Goal: Navigation & Orientation: Find specific page/section

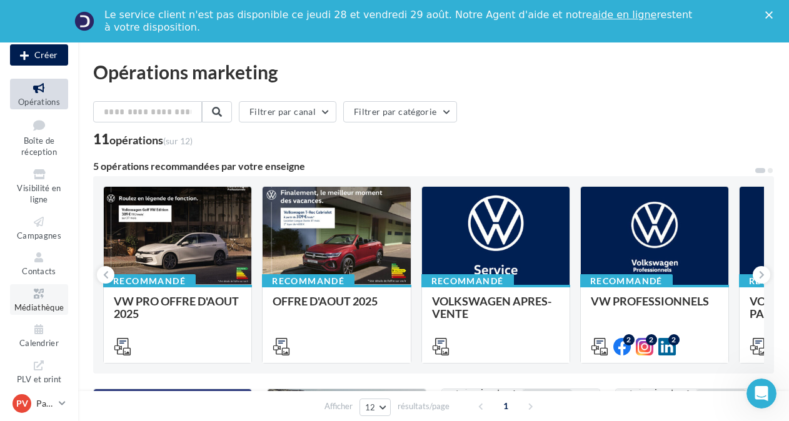
click at [38, 299] on icon at bounding box center [39, 294] width 51 height 14
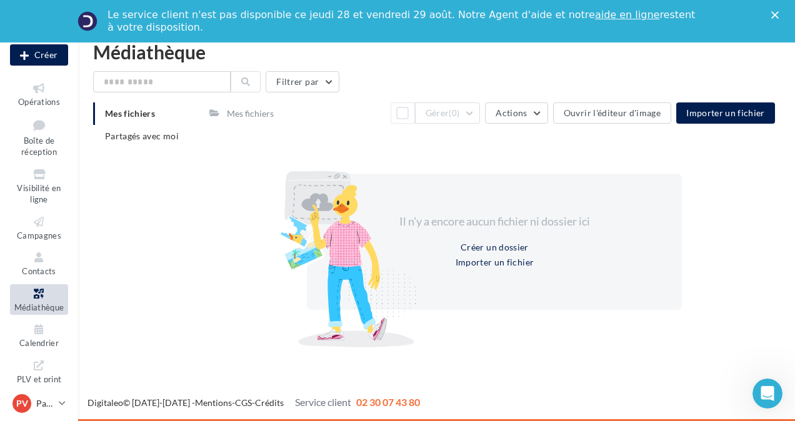
click at [150, 113] on span "Mes fichiers" at bounding box center [130, 113] width 50 height 11
click at [149, 136] on span "Partagés avec moi" at bounding box center [142, 136] width 74 height 11
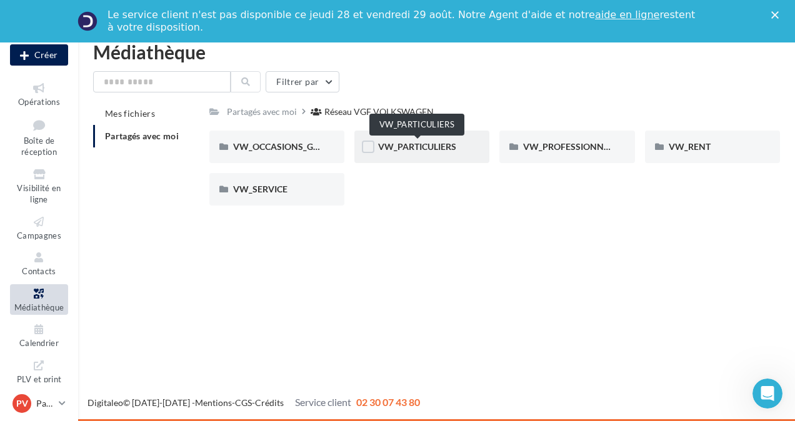
click at [406, 145] on span "VW_PARTICULIERS" at bounding box center [417, 146] width 78 height 11
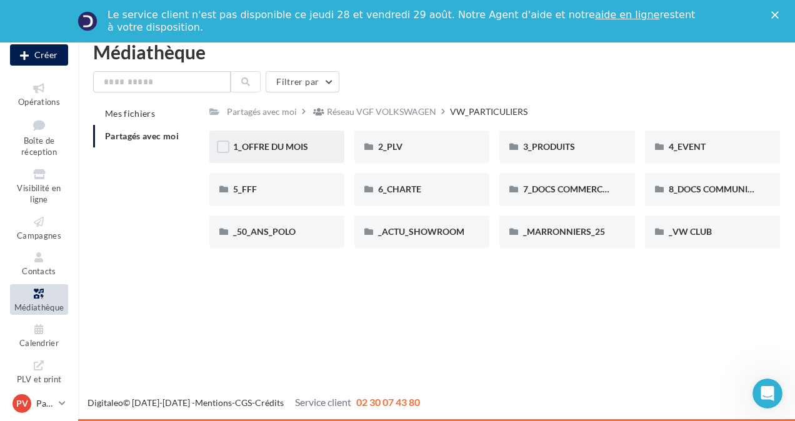
click at [291, 141] on div "1_OFFRE DU MOIS" at bounding box center [277, 147] width 88 height 13
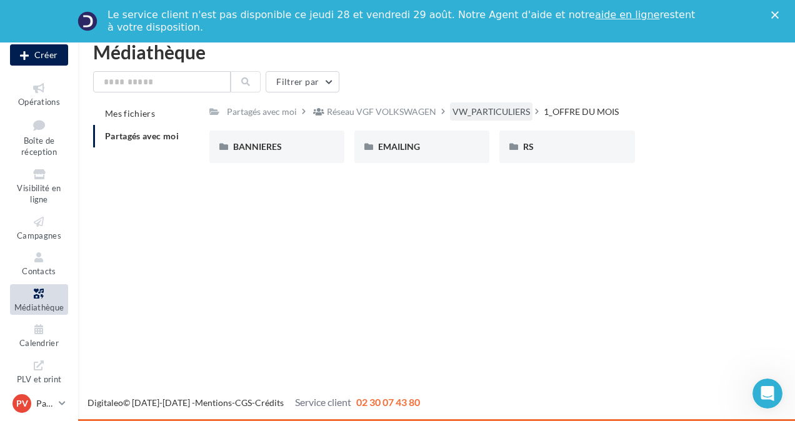
click at [475, 109] on div "VW_PARTICULIERS" at bounding box center [492, 112] width 78 height 13
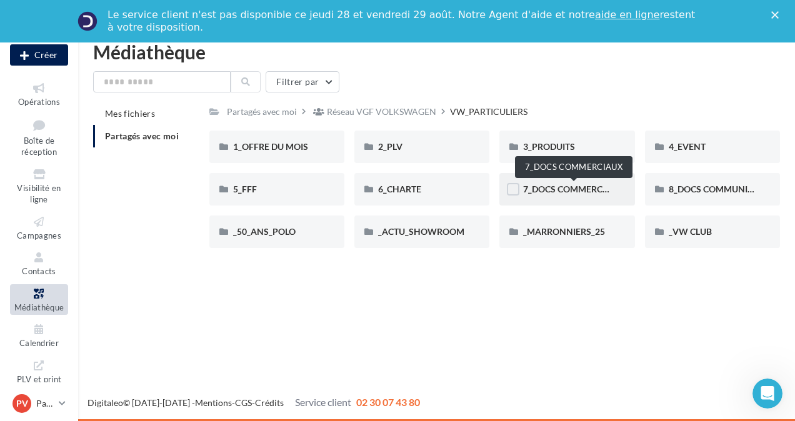
click at [568, 191] on span "7_DOCS COMMERCIAUX" at bounding box center [573, 189] width 101 height 11
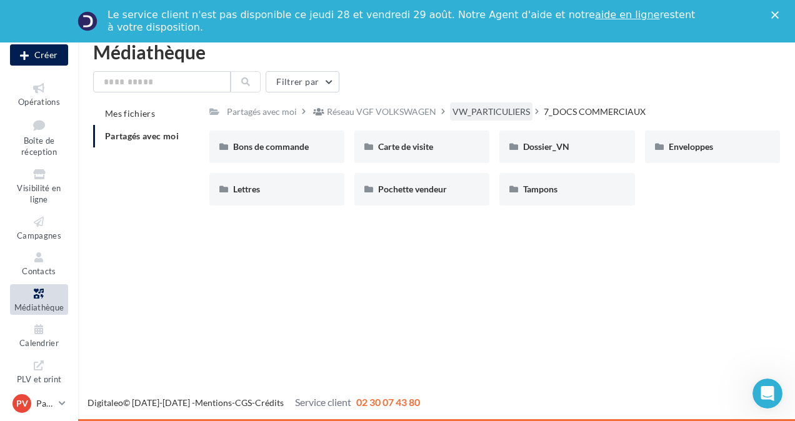
click at [511, 115] on div "VW_PARTICULIERS" at bounding box center [492, 112] width 78 height 13
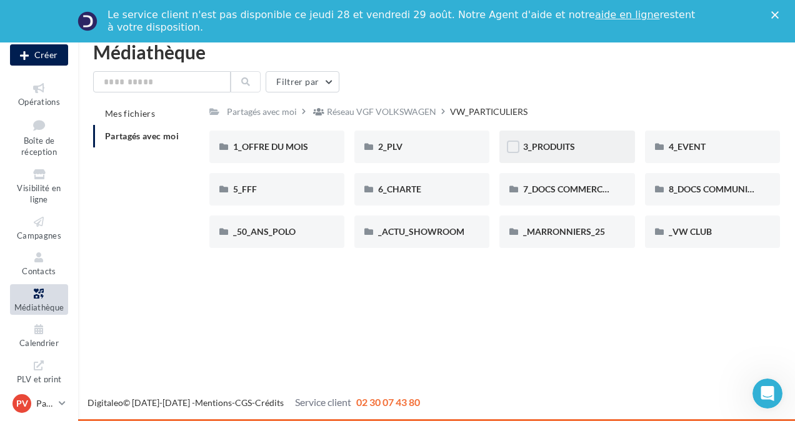
click at [578, 147] on div "3_PRODUITS" at bounding box center [567, 147] width 88 height 13
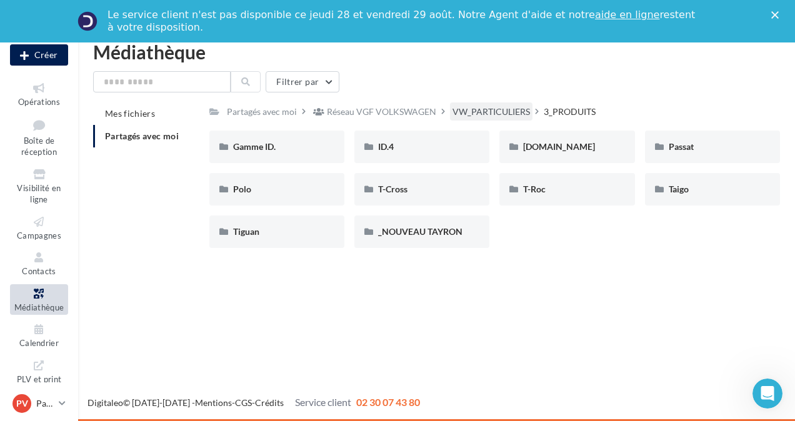
click at [485, 114] on div "VW_PARTICULIERS" at bounding box center [492, 112] width 78 height 13
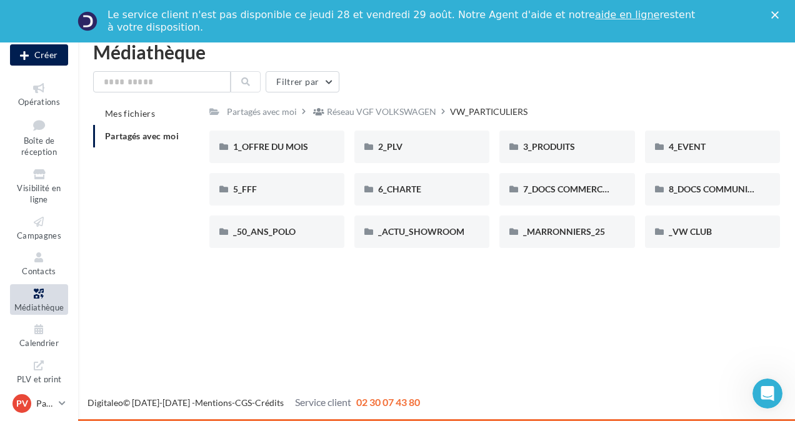
click at [776, 15] on icon "Fermer" at bounding box center [775, 15] width 8 height 8
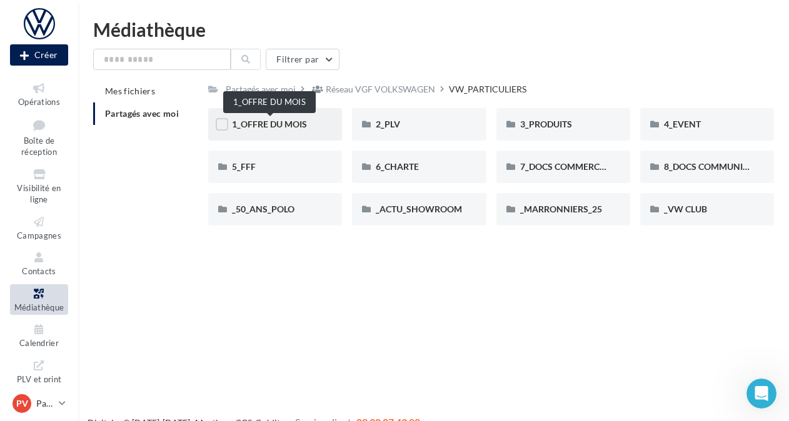
click at [288, 123] on span "1_OFFRE DU MOIS" at bounding box center [269, 124] width 75 height 11
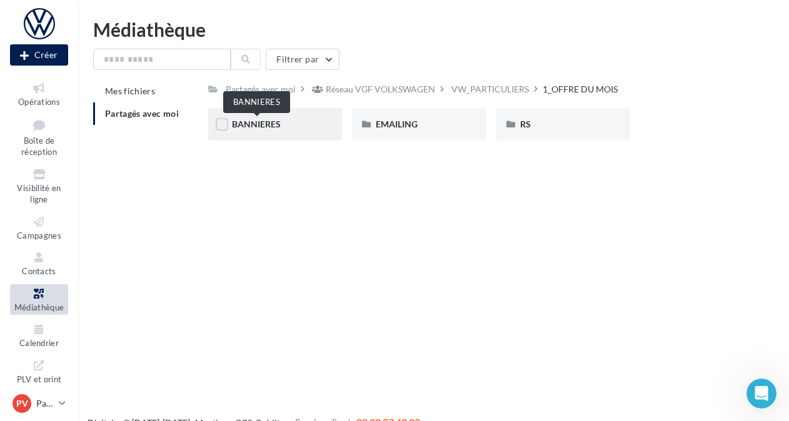
click at [261, 121] on span "BANNIERES" at bounding box center [256, 124] width 49 height 11
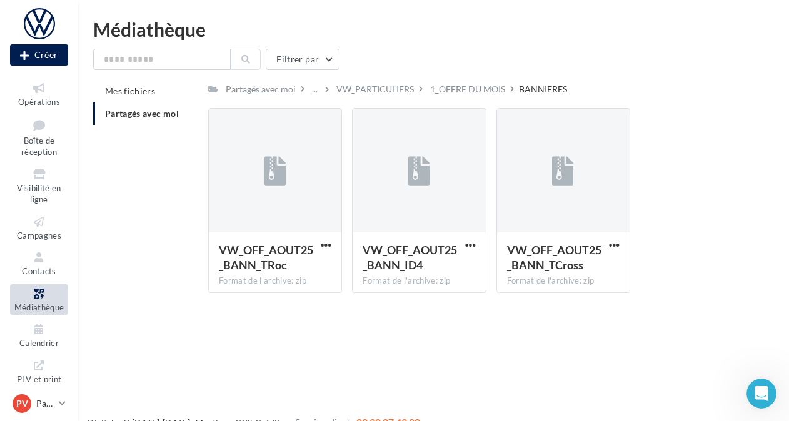
click at [303, 339] on div "Nouvelle campagne Créer Opérations Boîte de réception Visibilité en ligne Campa…" at bounding box center [394, 230] width 789 height 421
click at [480, 93] on div "1_OFFRE DU MOIS" at bounding box center [467, 89] width 75 height 13
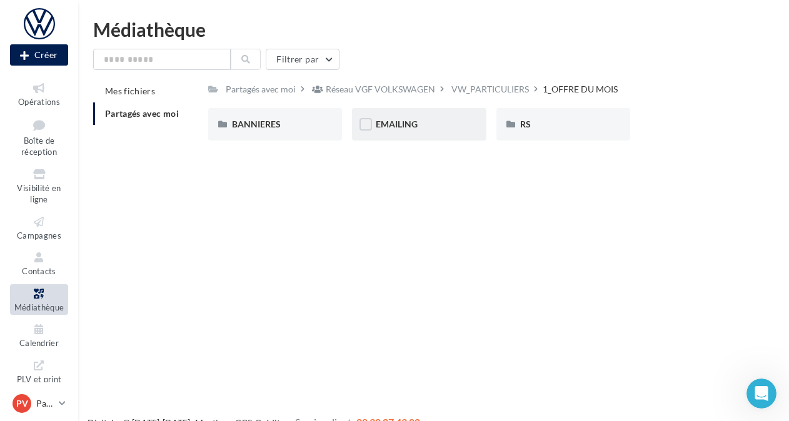
click at [436, 131] on div "EMAILING" at bounding box center [419, 124] width 86 height 13
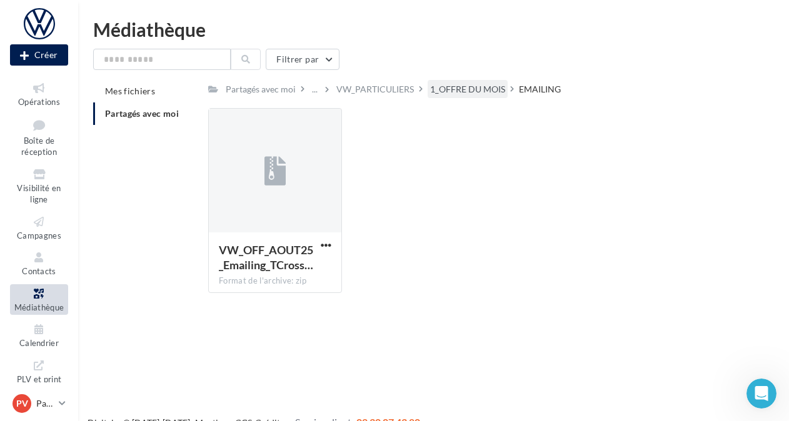
click at [474, 84] on div "1_OFFRE DU MOIS" at bounding box center [467, 89] width 75 height 13
